Goal: Entertainment & Leisure: Consume media (video, audio)

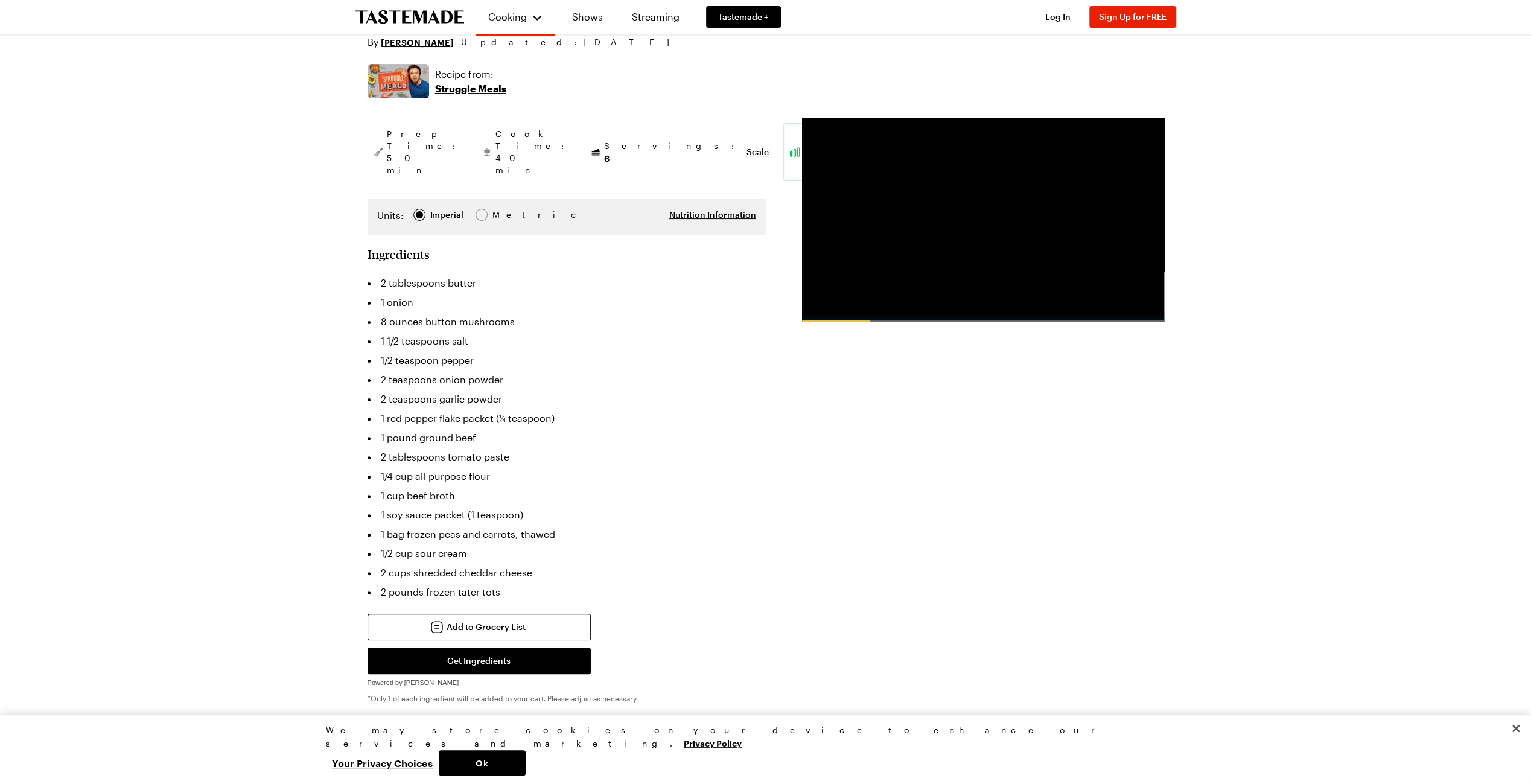
scroll to position [121, 0]
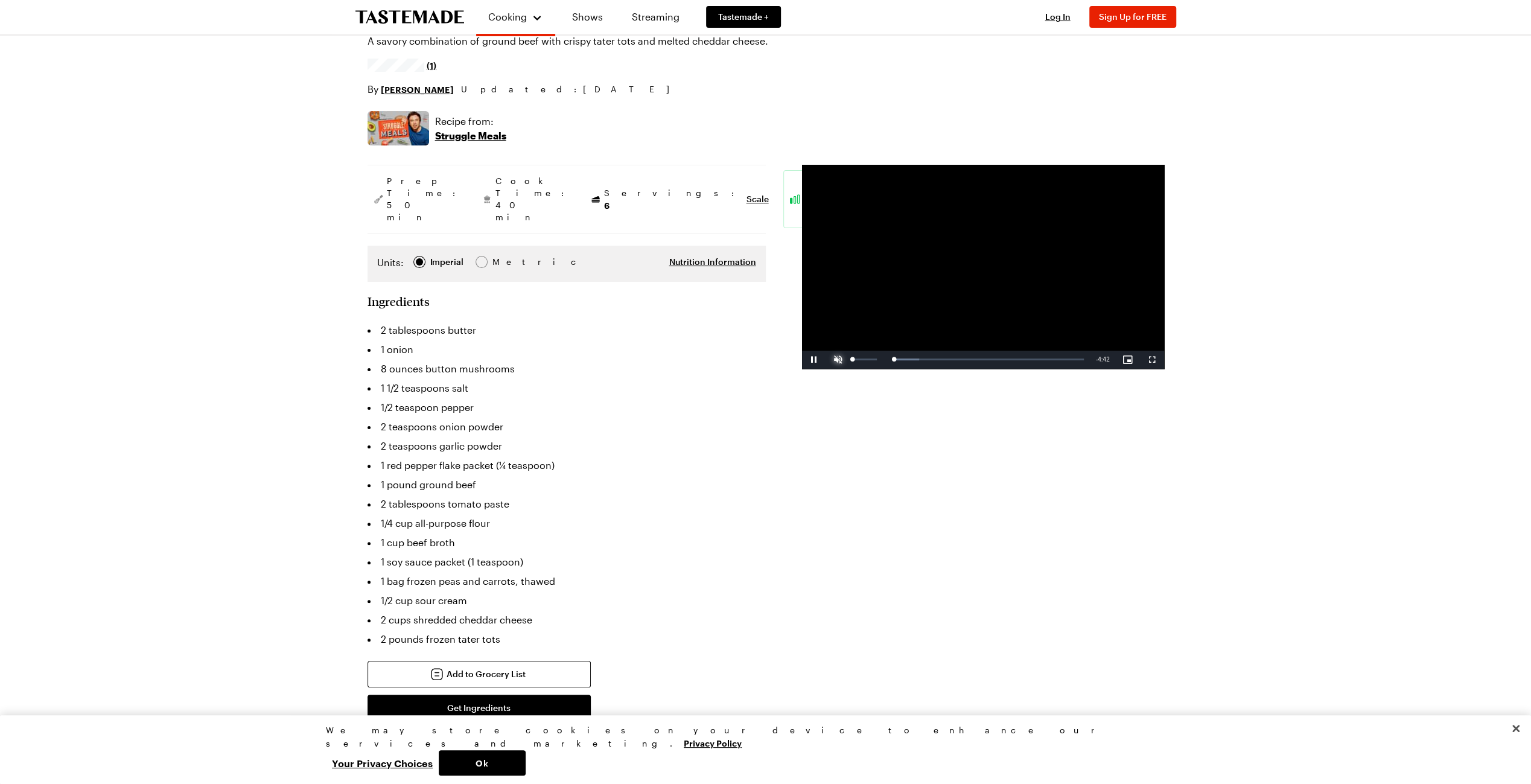
click at [836, 360] on span "Video Player" at bounding box center [838, 360] width 25 height 0
drag, startPoint x: 879, startPoint y: 360, endPoint x: 900, endPoint y: 361, distance: 21.0
click at [900, 361] on div "Pause Mute 100% Current Time 0:18 / Duration 4:44 Loaded : 24.62% 0:12 0:18 Str…" at bounding box center [983, 359] width 362 height 18
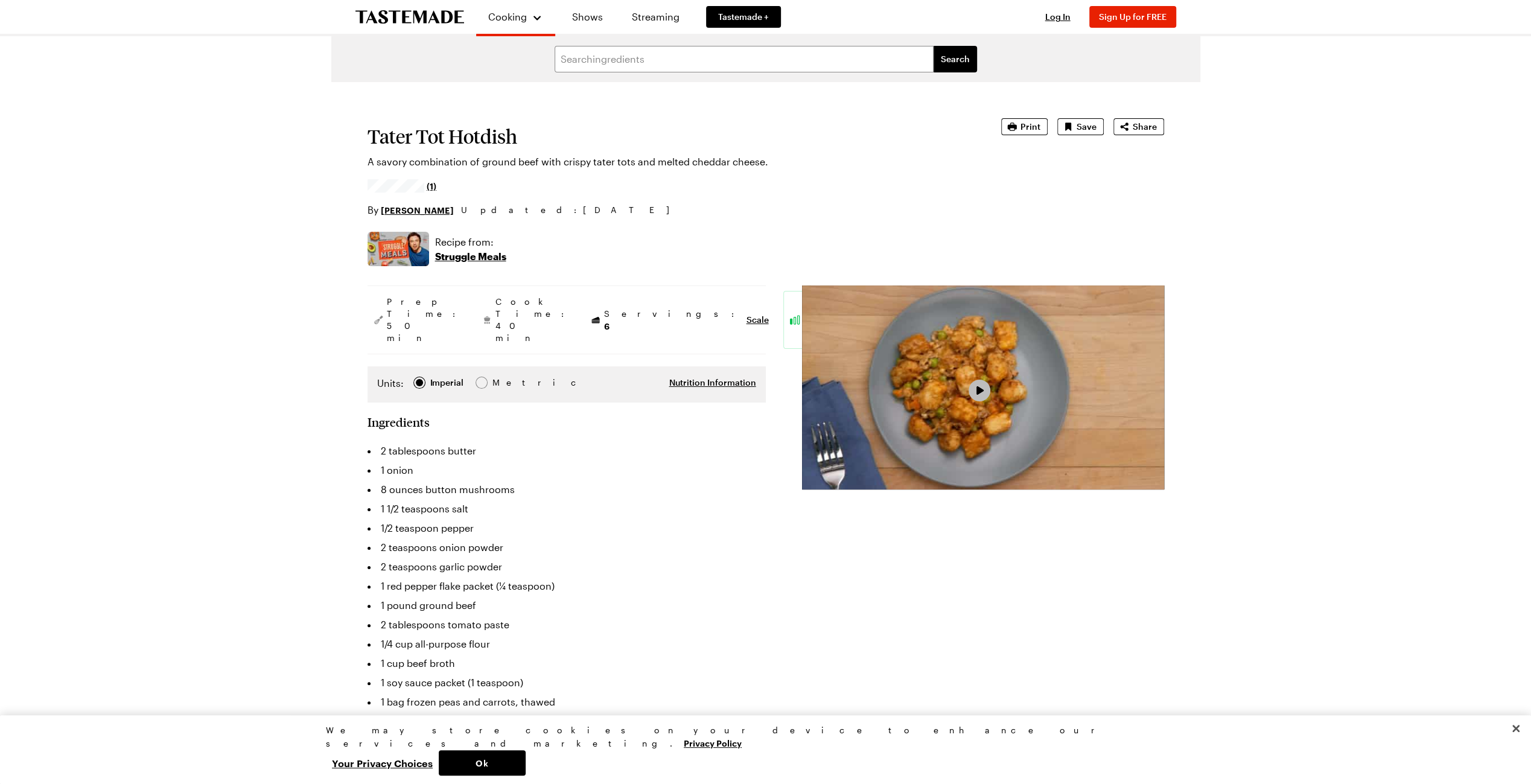
click at [976, 387] on span "Video Player" at bounding box center [980, 390] width 11 height 10
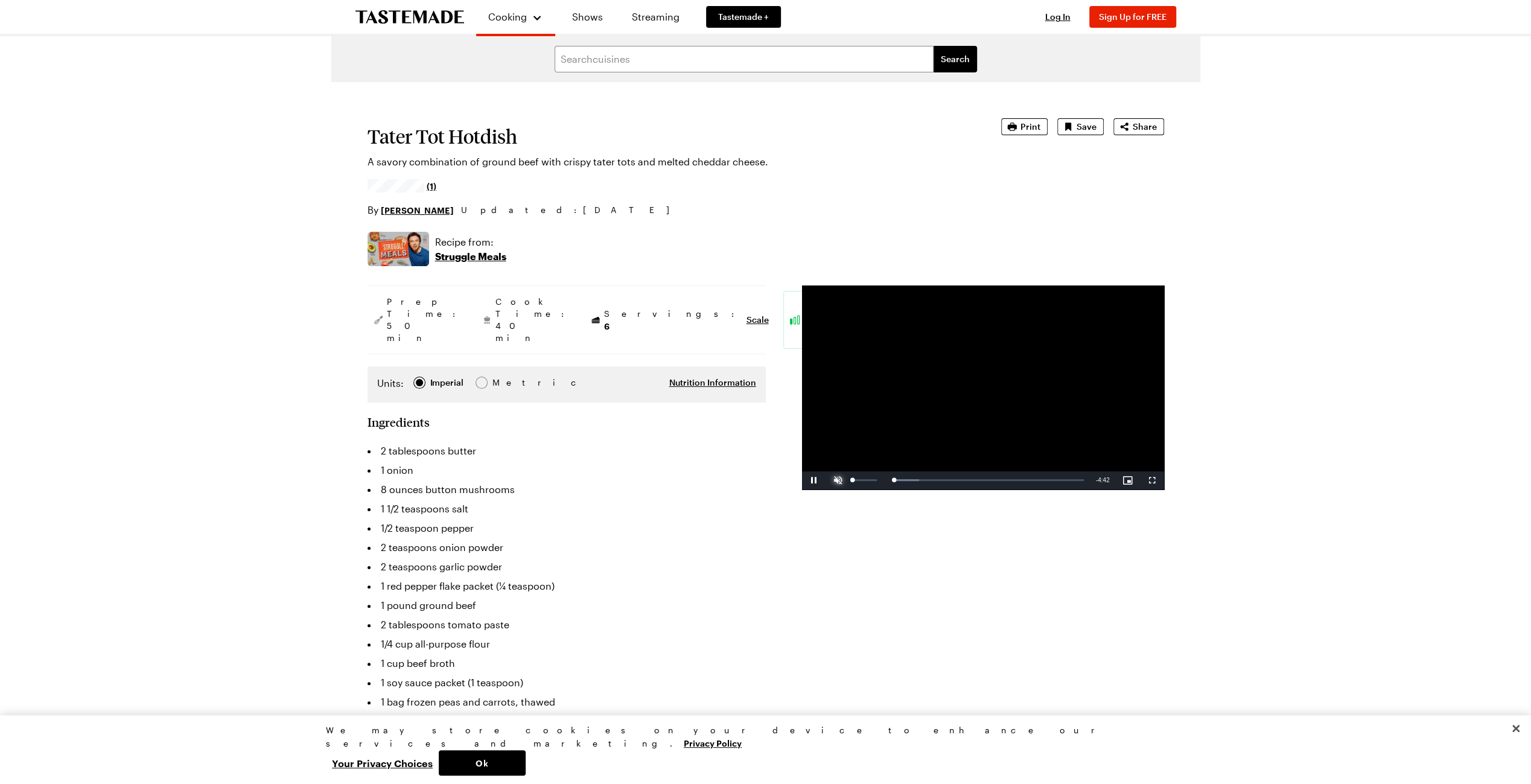
click at [836, 480] on span "Video Player" at bounding box center [838, 480] width 25 height 0
click at [525, 763] on button "Ok" at bounding box center [483, 763] width 87 height 25
click at [811, 480] on span "Video Player" at bounding box center [814, 480] width 25 height 0
click at [836, 480] on span "Video Player" at bounding box center [838, 480] width 25 height 0
click at [815, 480] on span "Video Player" at bounding box center [814, 480] width 25 height 0
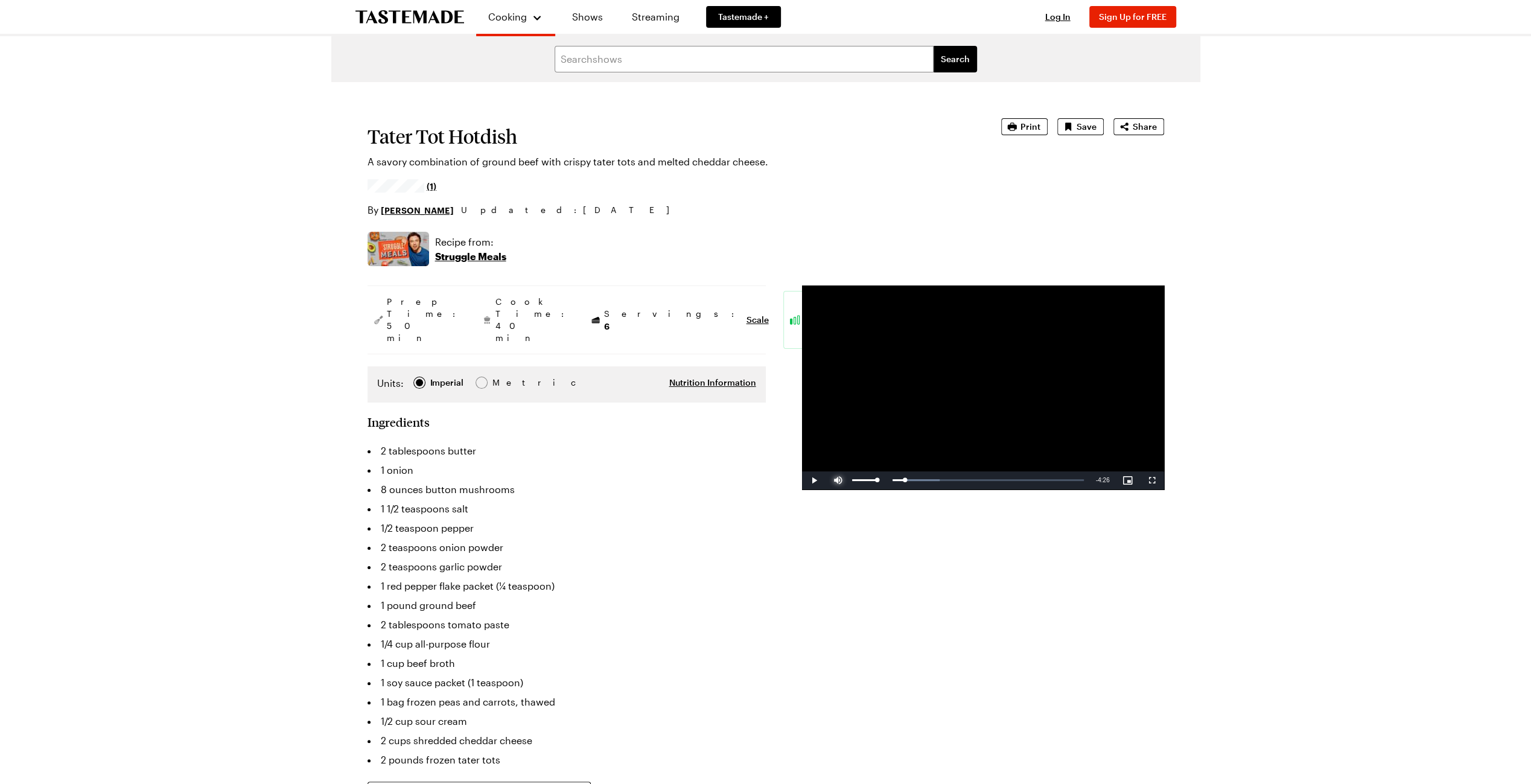
click at [838, 480] on span "Video Player" at bounding box center [838, 480] width 25 height 0
click at [837, 480] on span "Video Player" at bounding box center [838, 480] width 25 height 0
click at [813, 480] on span "Video Player" at bounding box center [814, 480] width 25 height 0
drag, startPoint x: 876, startPoint y: 478, endPoint x: 897, endPoint y: 479, distance: 21.0
click at [897, 479] on div "0:51" at bounding box center [877, 480] width 41 height 3
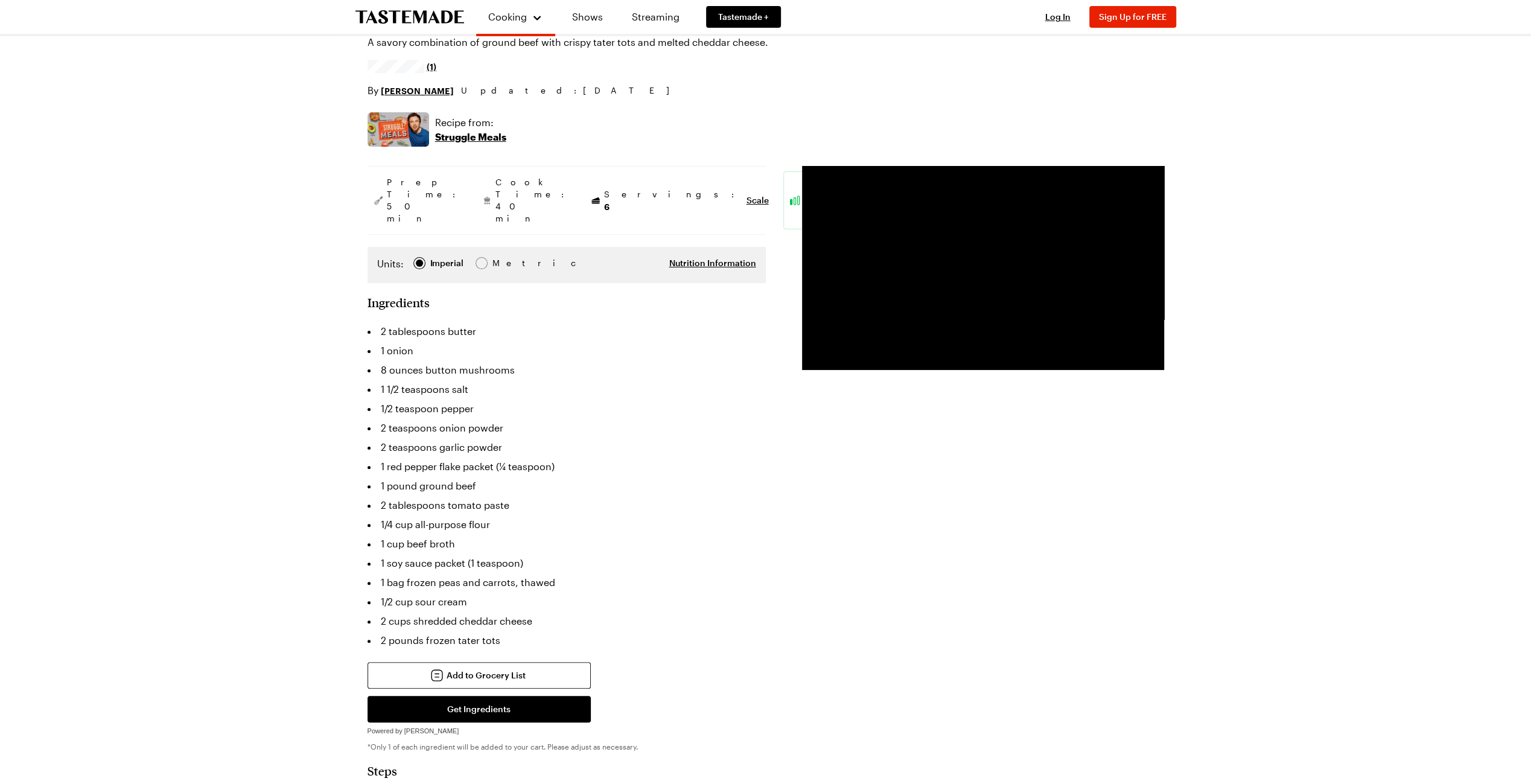
scroll to position [60, 0]
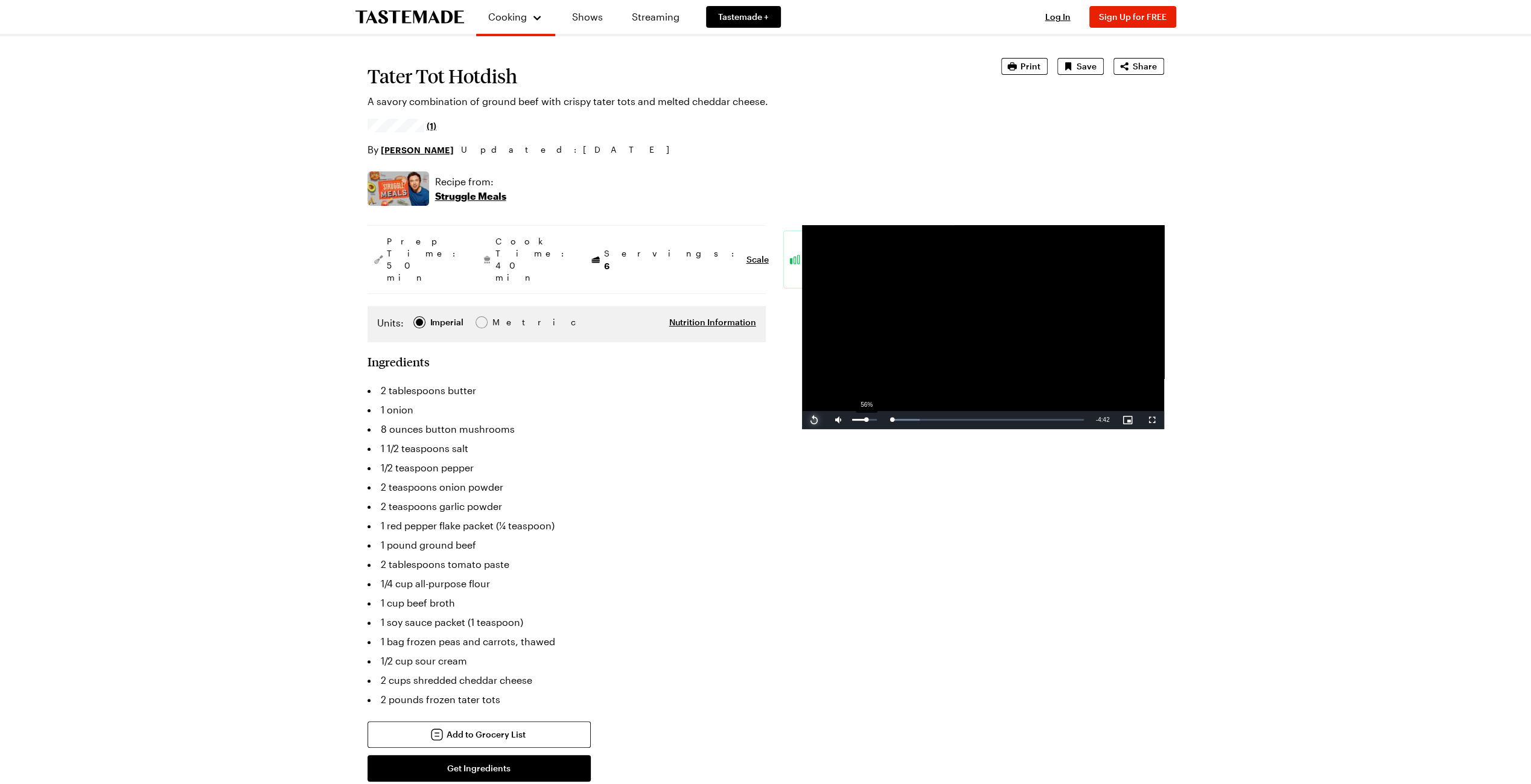
drag, startPoint x: 1082, startPoint y: 419, endPoint x: 866, endPoint y: 416, distance: 216.0
click at [866, 416] on div "Replay Mute 56% Current Time 0:00 / Duration 4:42 Loaded : 14.25% 2:14 0:00 Str…" at bounding box center [983, 419] width 362 height 18
drag, startPoint x: 868, startPoint y: 422, endPoint x: 893, endPoint y: 422, distance: 25.0
click at [893, 422] on div "Replay Mute 100% Current Time 0:00 / Duration 4:42 Loaded : 14.25% 0:01 0:00 St…" at bounding box center [983, 419] width 362 height 18
drag, startPoint x: 859, startPoint y: 419, endPoint x: 885, endPoint y: 423, distance: 26.3
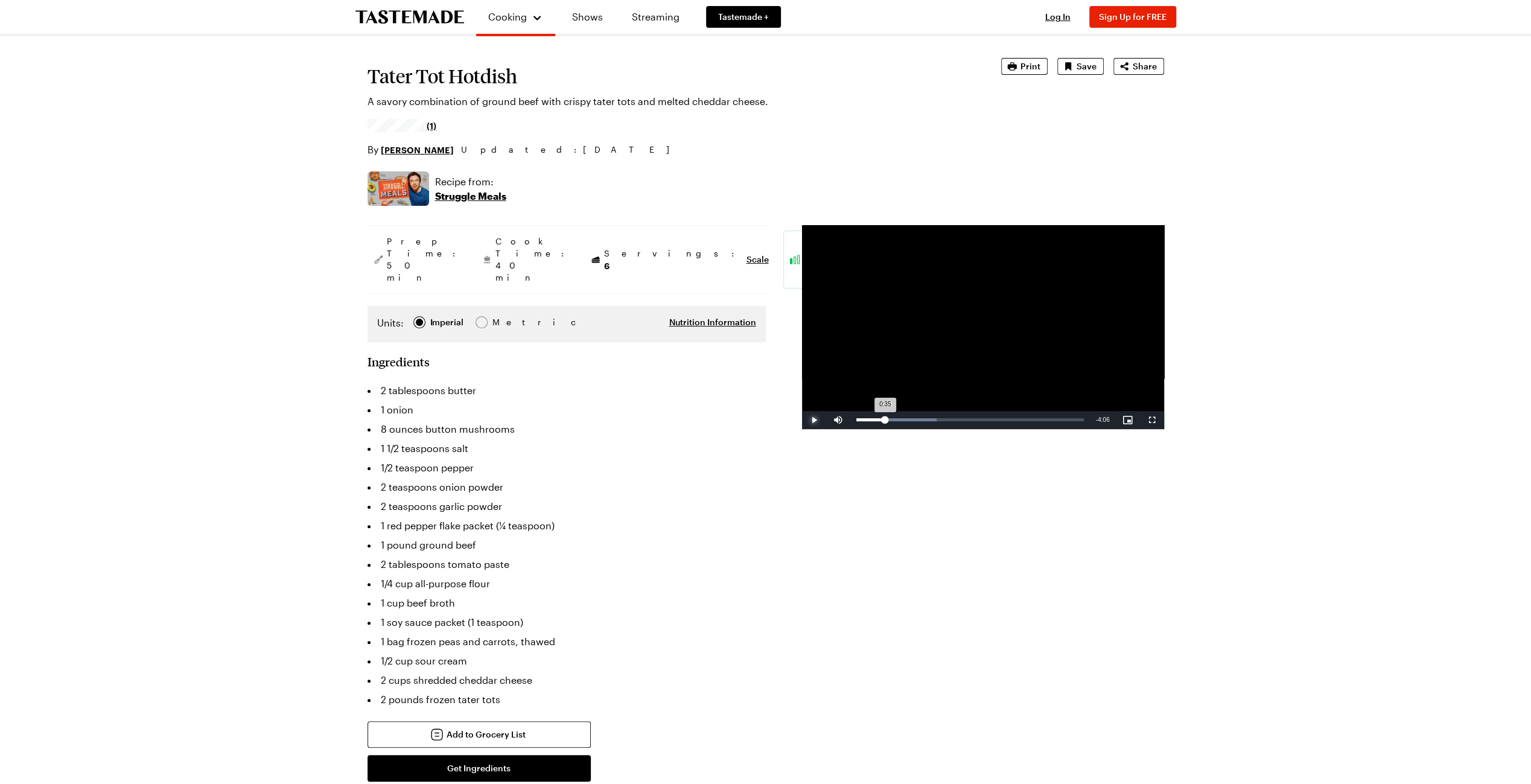
click at [885, 421] on div "0:35" at bounding box center [870, 420] width 29 height 3
